Goal: Information Seeking & Learning: Learn about a topic

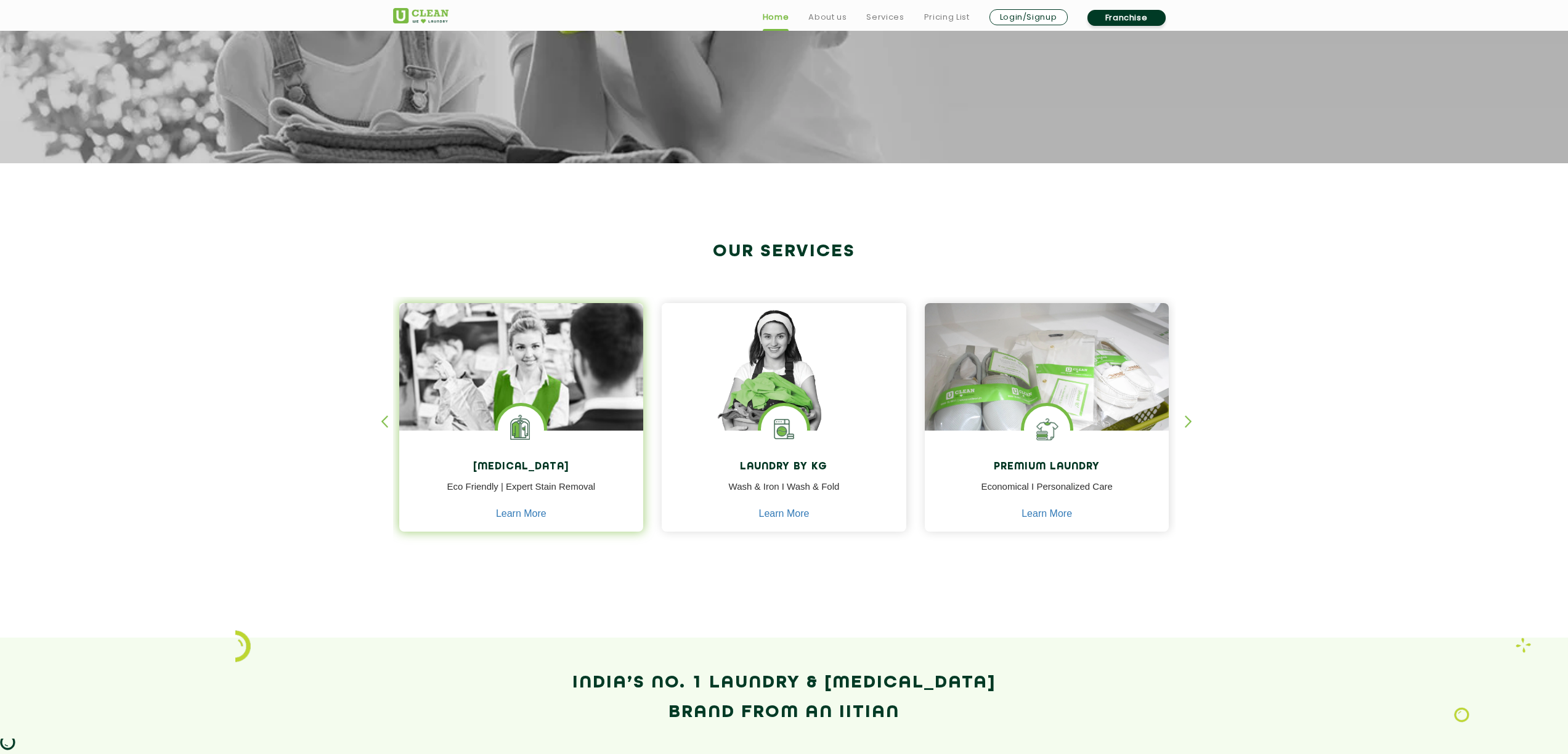
scroll to position [365, 0]
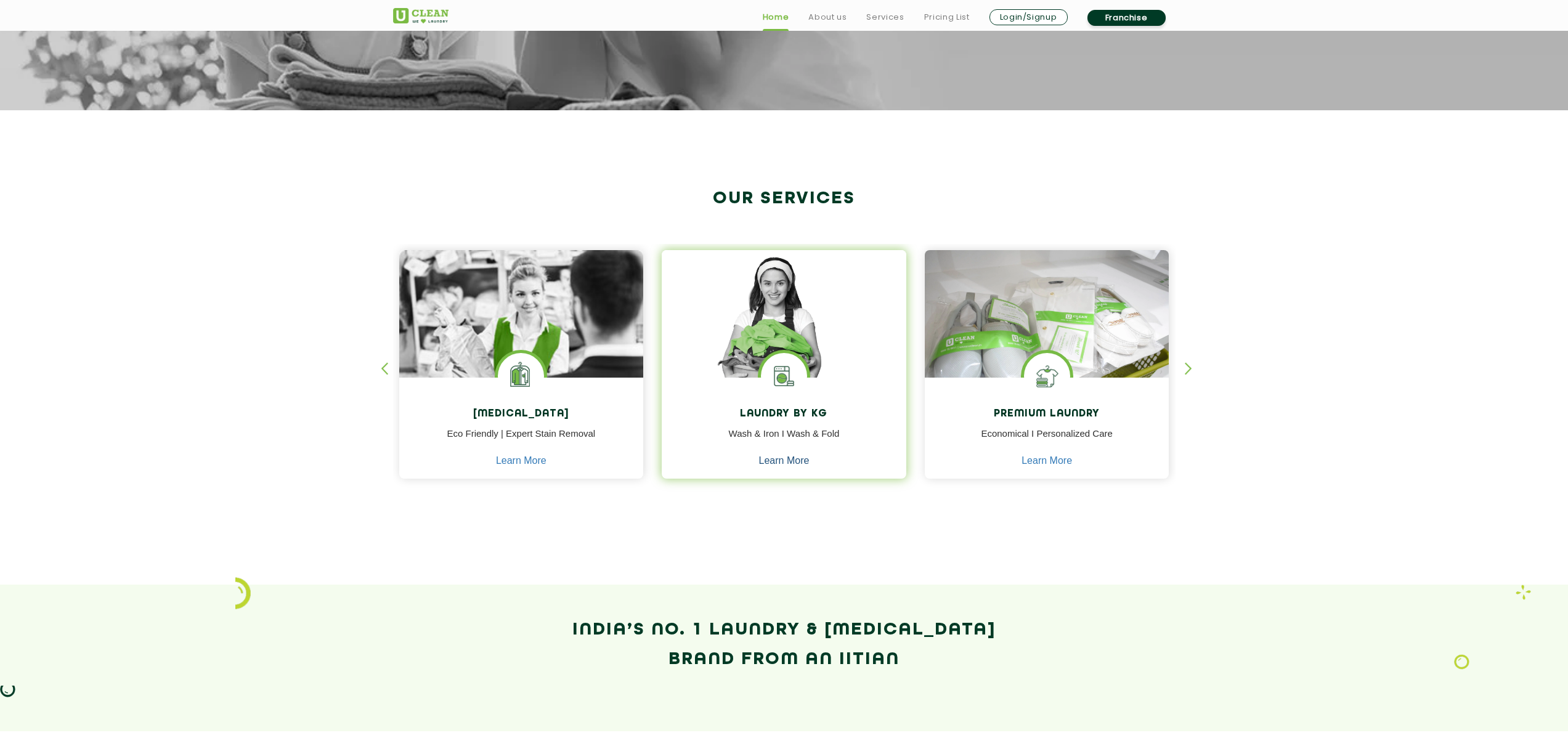
click at [780, 460] on link "Learn More" at bounding box center [784, 461] width 50 height 11
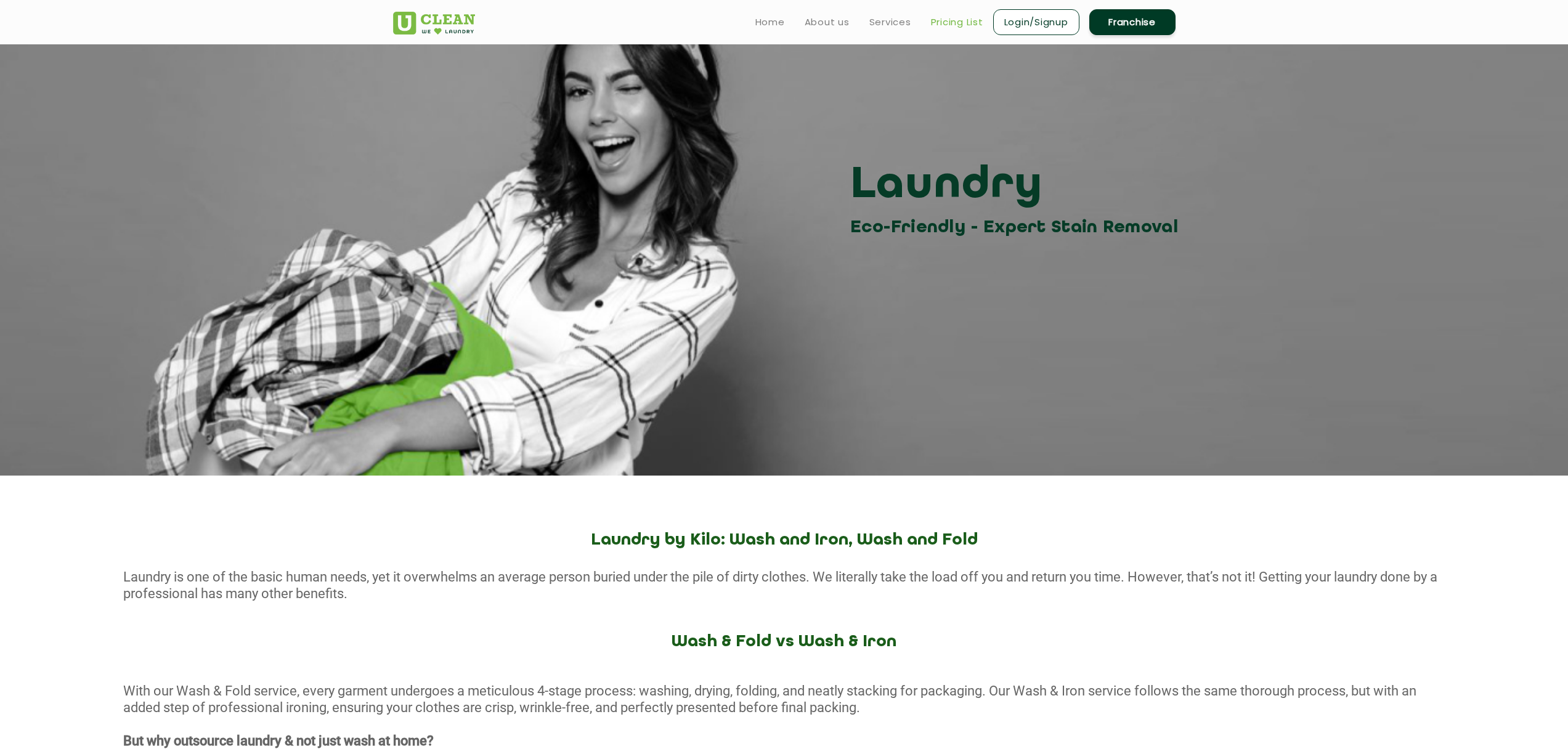
click at [953, 19] on link "Pricing List" at bounding box center [957, 22] width 53 height 15
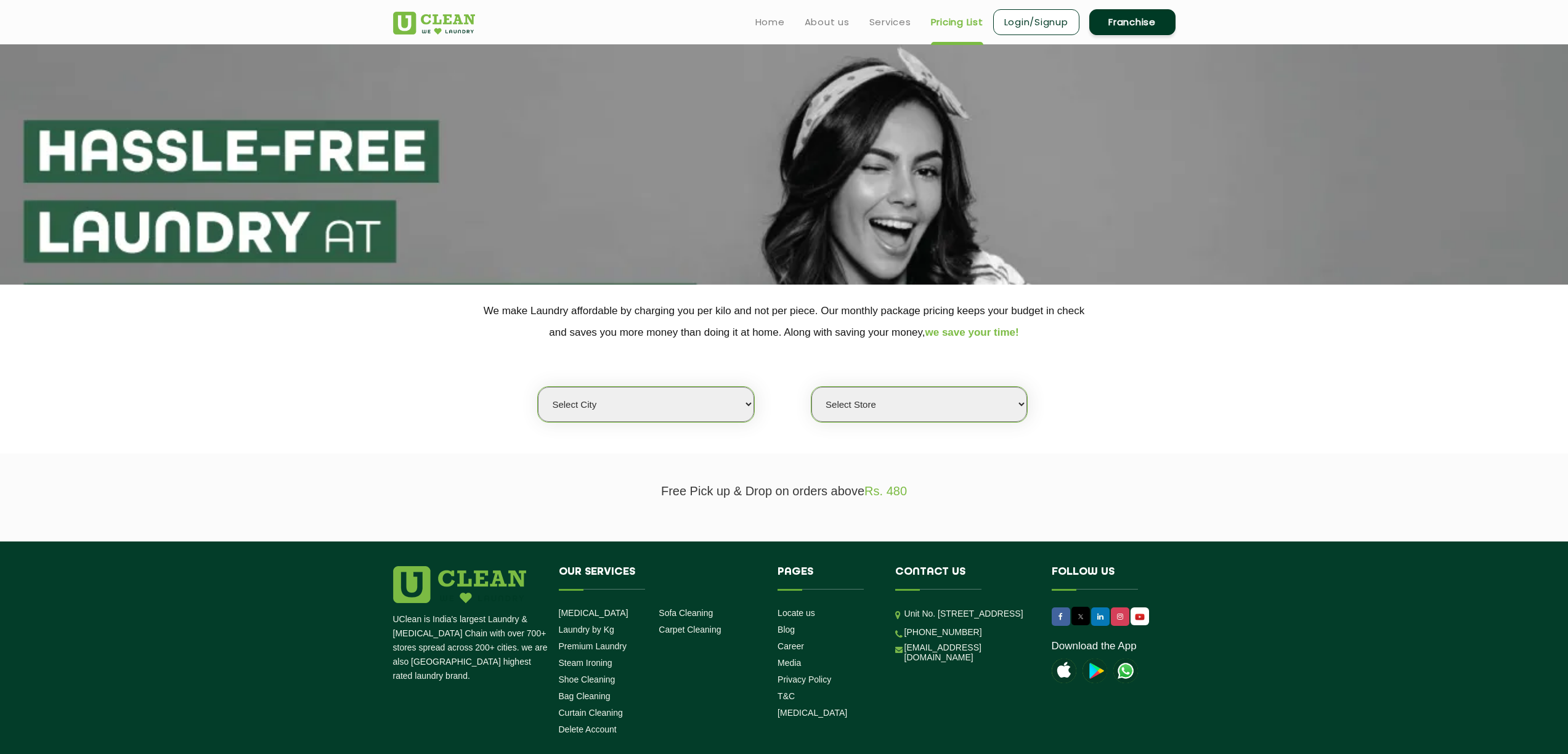
select select "0"
click at [713, 400] on select "Select city [GEOGRAPHIC_DATA] [GEOGRAPHIC_DATA] [GEOGRAPHIC_DATA] [GEOGRAPHIC_D…" at bounding box center [645, 405] width 216 height 35
